Goal: Use online tool/utility: Utilize a website feature to perform a specific function

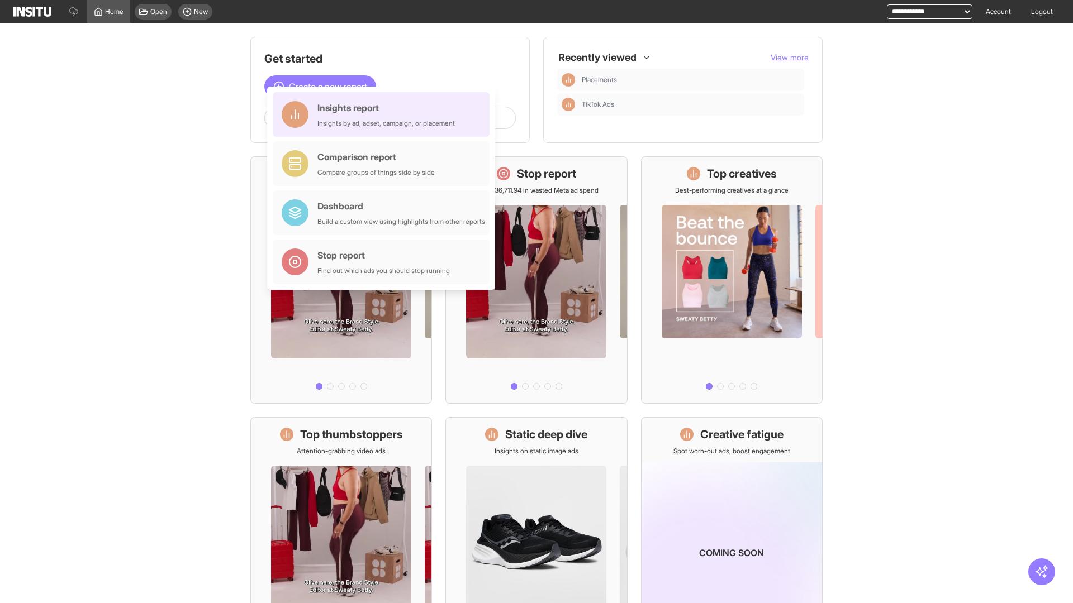
click at [384, 115] on div "Insights report Insights by ad, adset, campaign, or placement" at bounding box center [385, 114] width 137 height 27
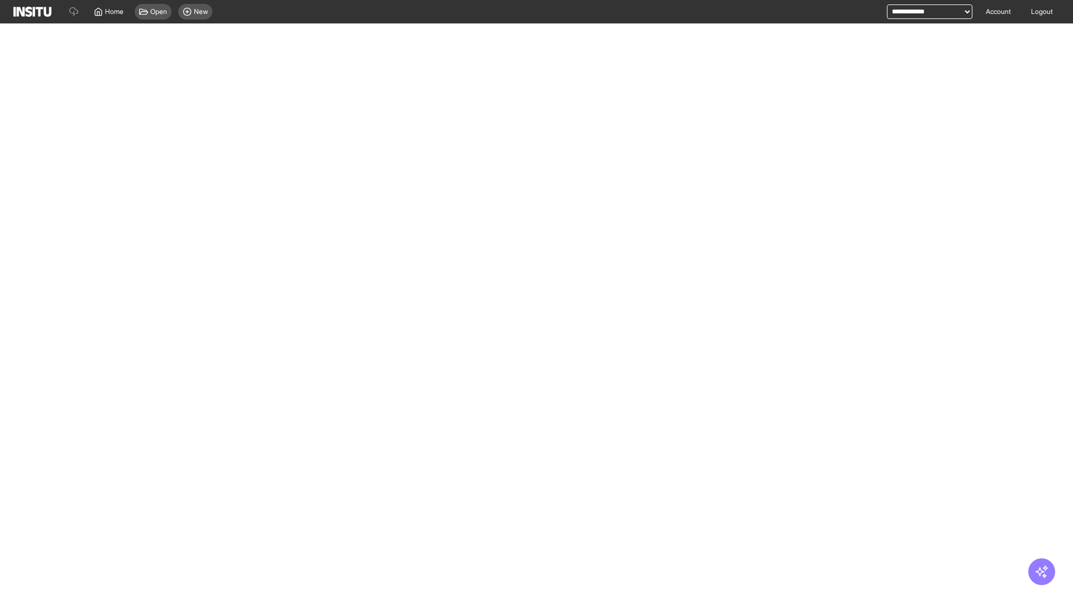
select select "**"
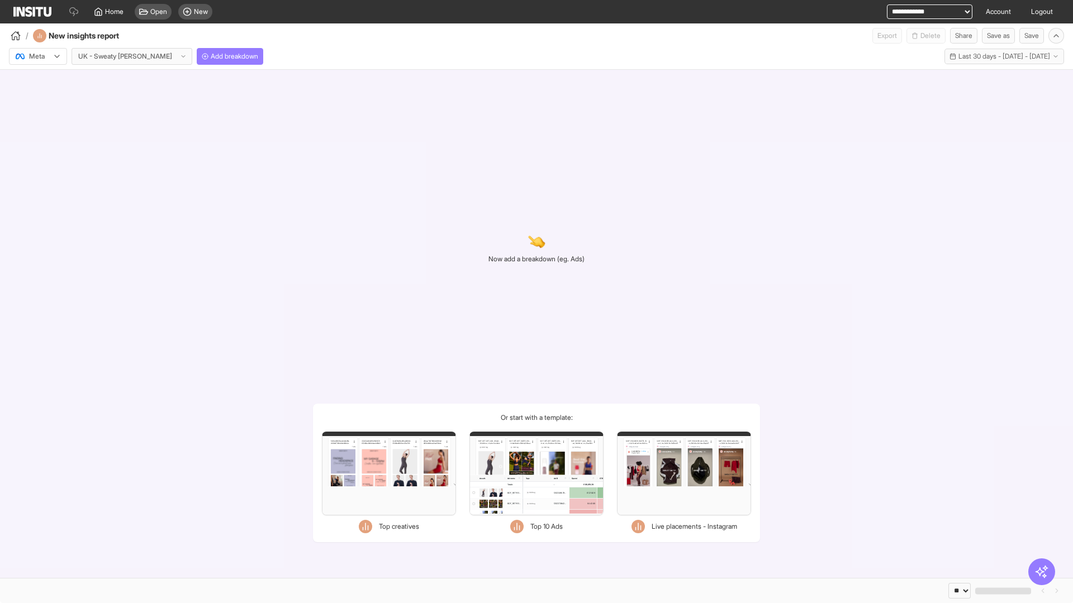
click at [38, 56] on div at bounding box center [30, 56] width 31 height 11
click at [37, 80] on span "Meta" at bounding box center [37, 80] width 15 height 10
click at [211, 56] on span "Add breakdown" at bounding box center [234, 56] width 47 height 9
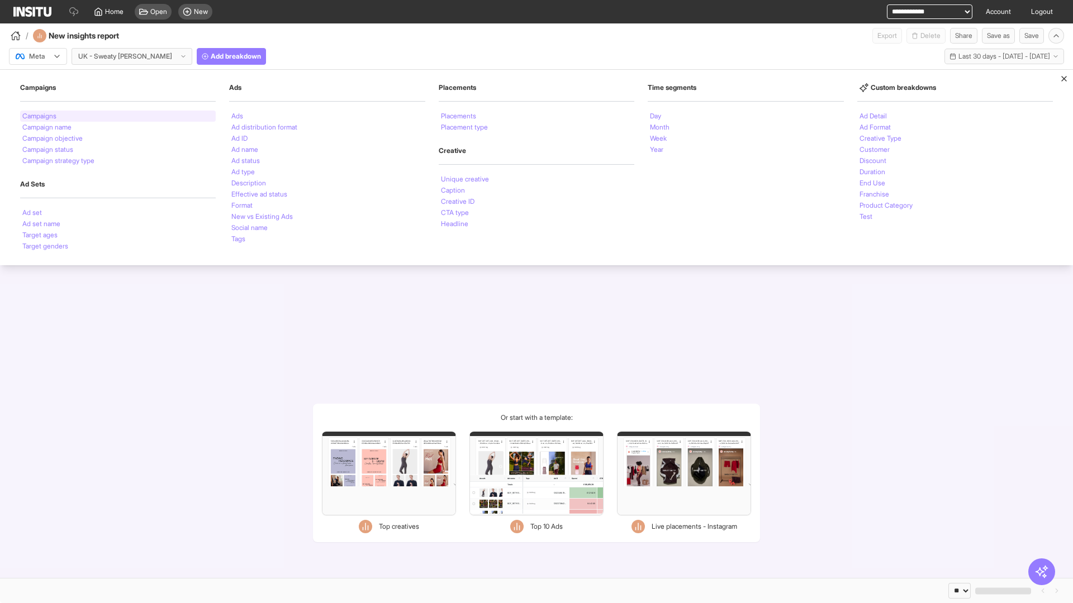
click at [40, 116] on li "Campaigns" at bounding box center [39, 116] width 34 height 7
